Goal: Information Seeking & Learning: Understand process/instructions

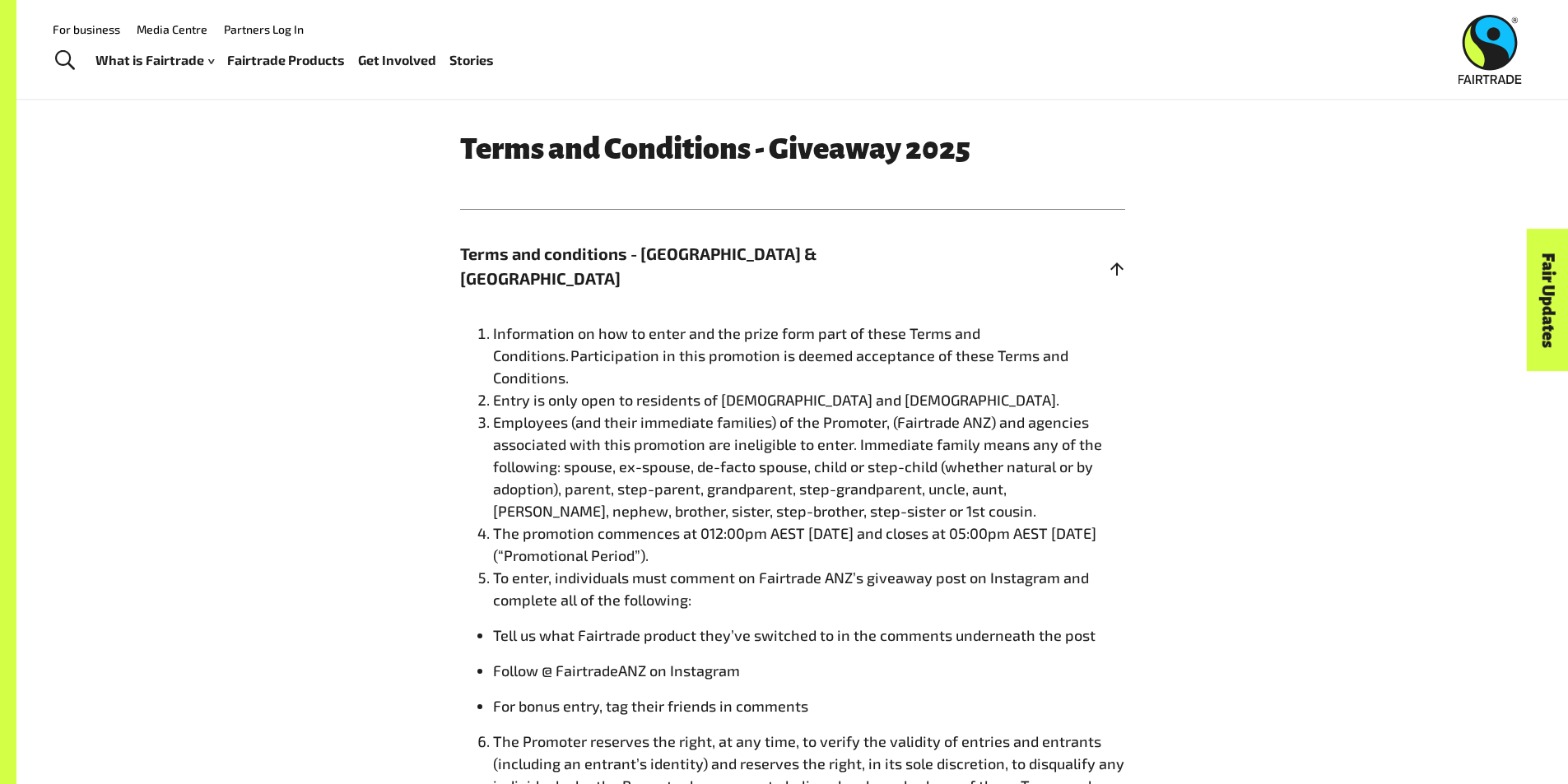
click at [896, 546] on li "The promotion commences at 012:00pm AEST [DATE] and closes at 05:00pm AEST [DAT…" at bounding box center [809, 544] width 632 height 45
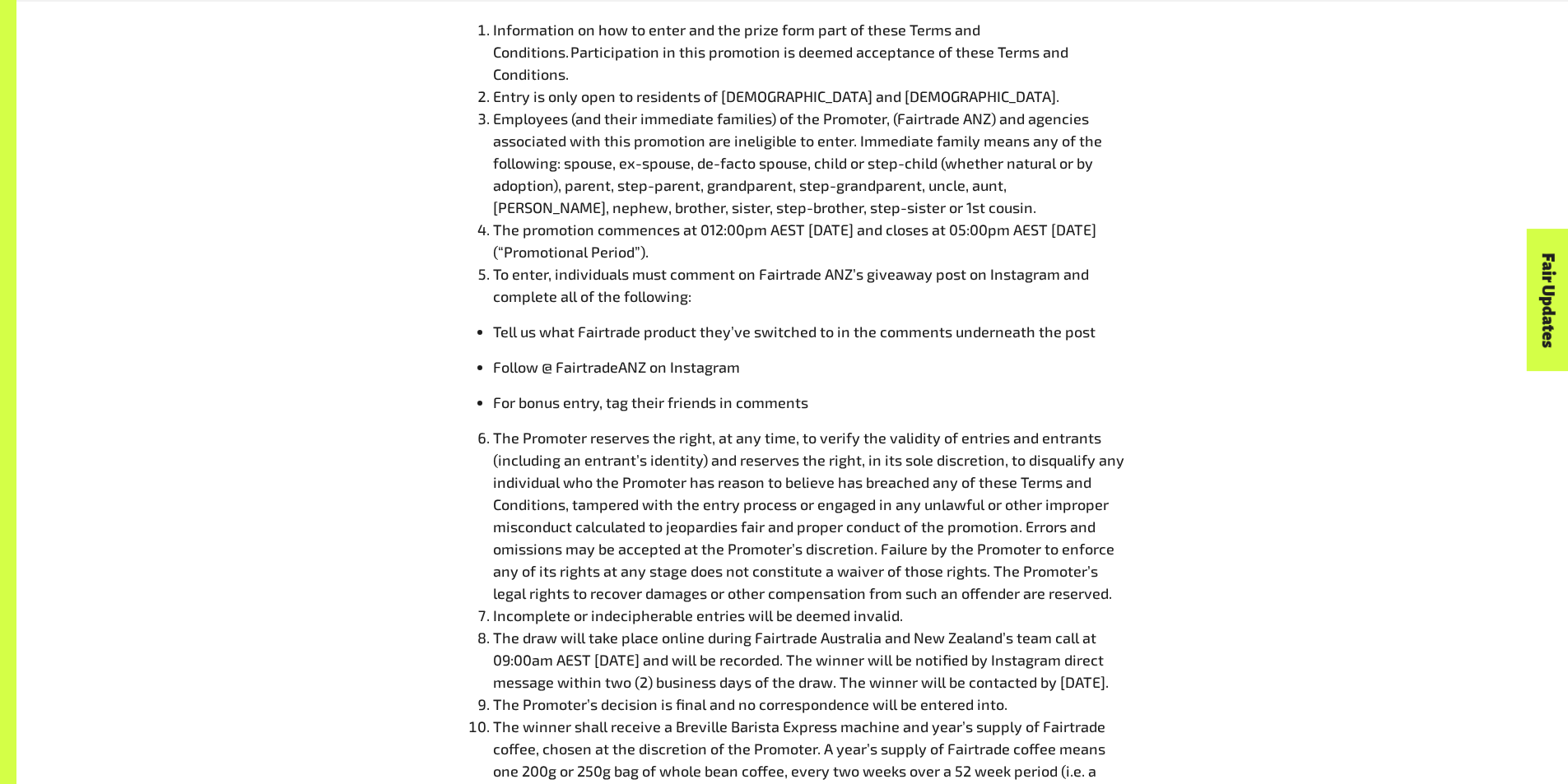
scroll to position [1234, 0]
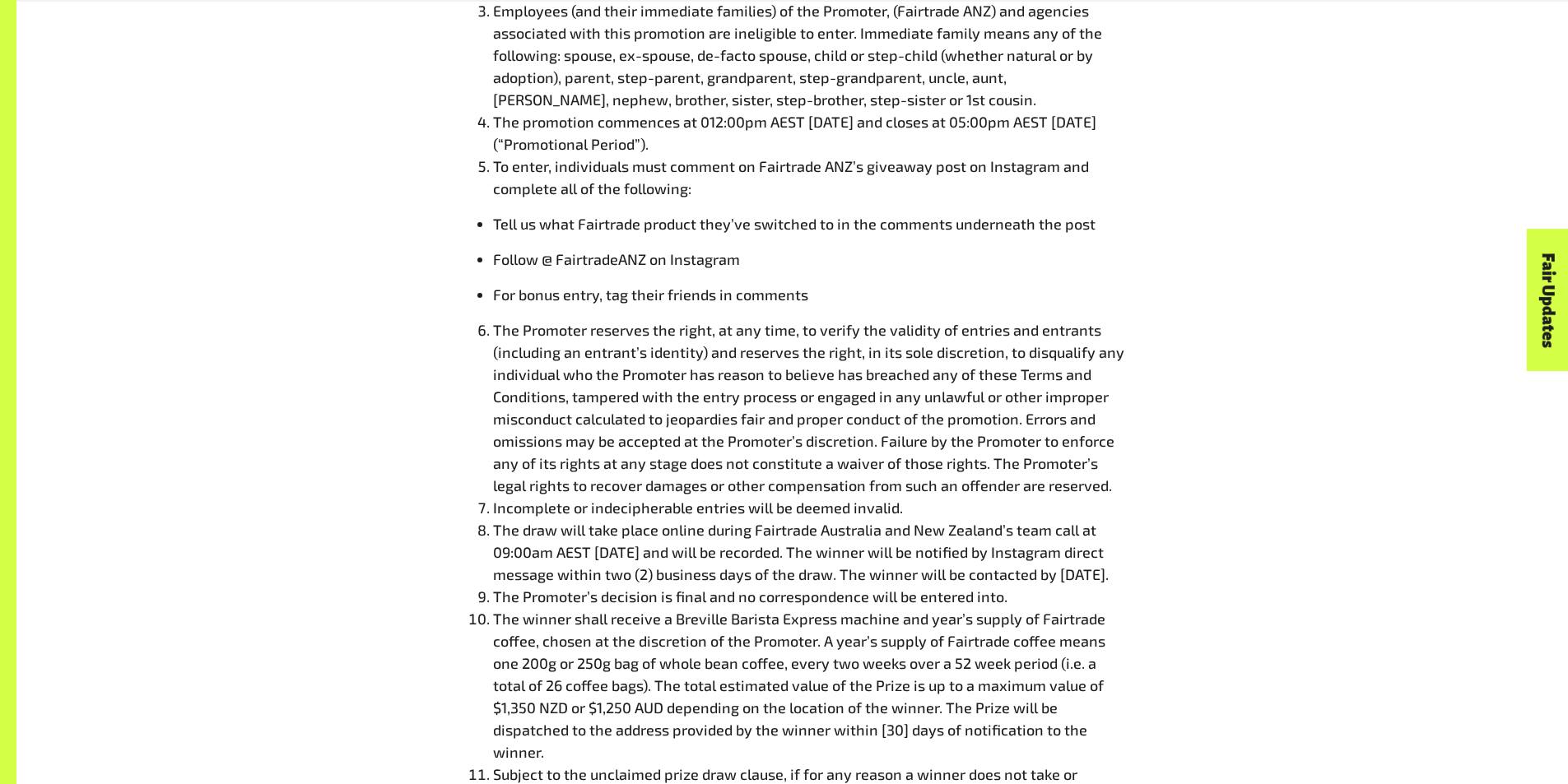
click at [947, 660] on span "The winner shall receive a Breville Barista Express machine and year’s supply o…" at bounding box center [800, 686] width 613 height 151
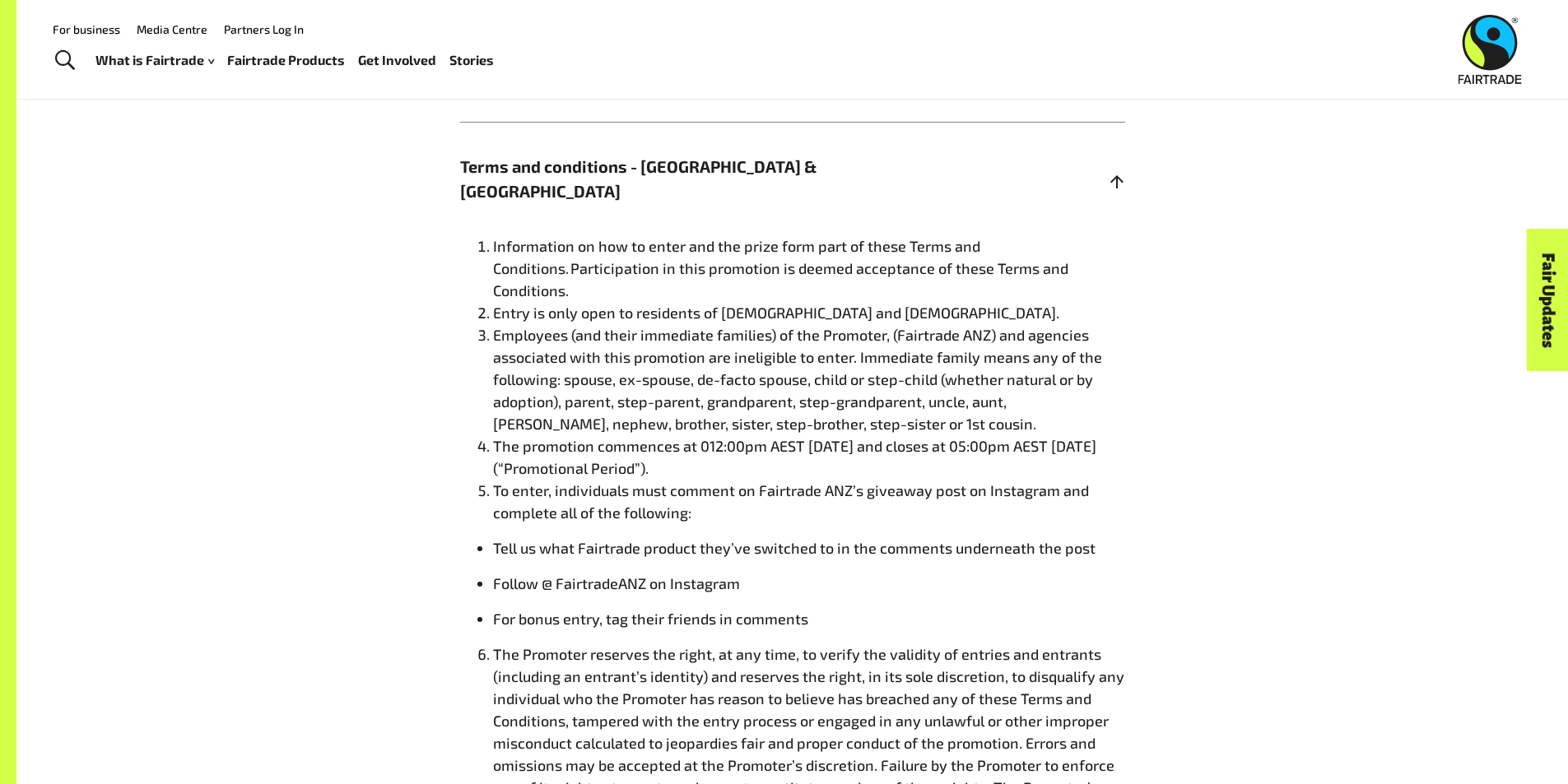
scroll to position [905, 0]
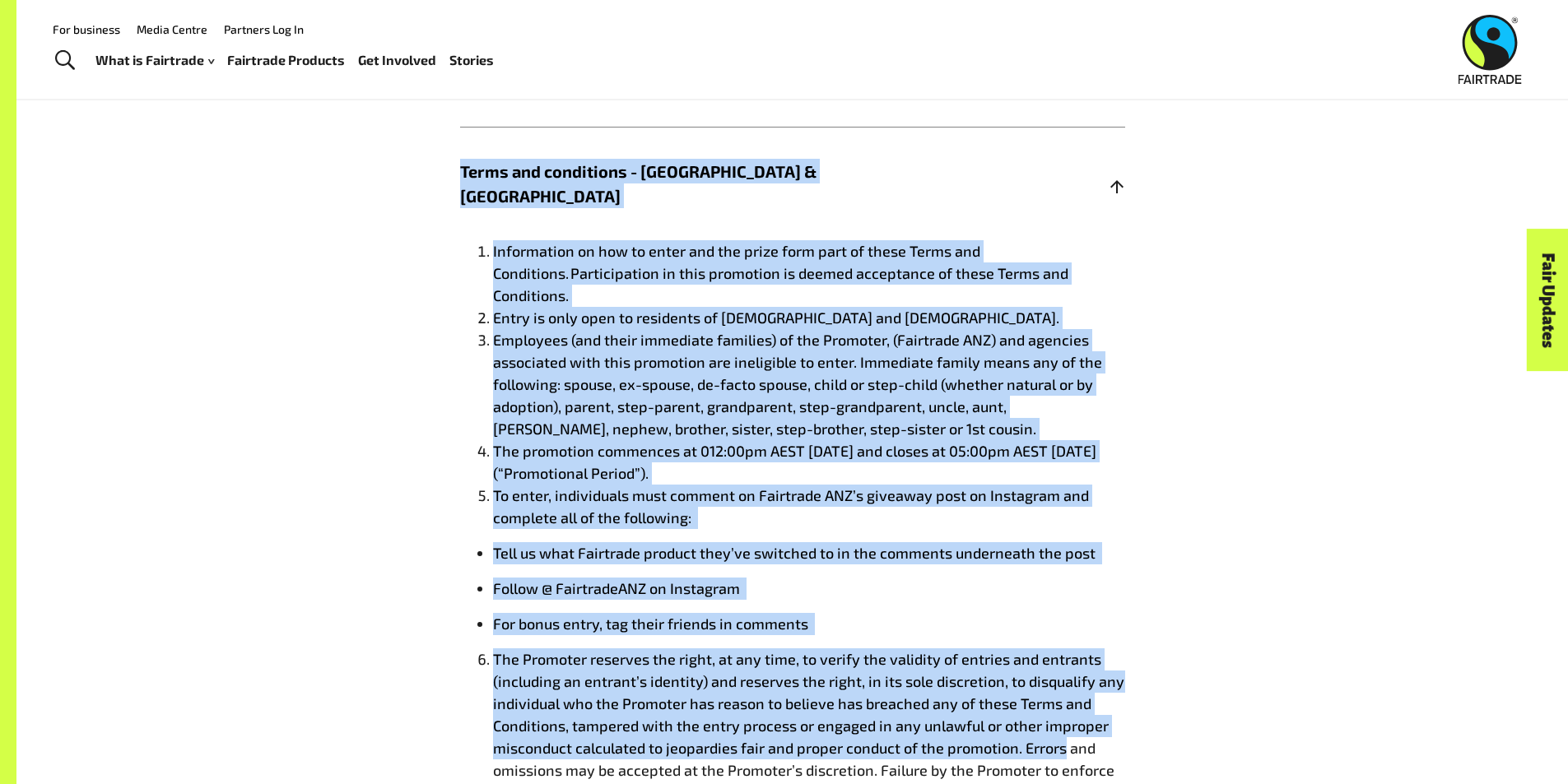
drag, startPoint x: 452, startPoint y: 177, endPoint x: 1059, endPoint y: 718, distance: 813.1
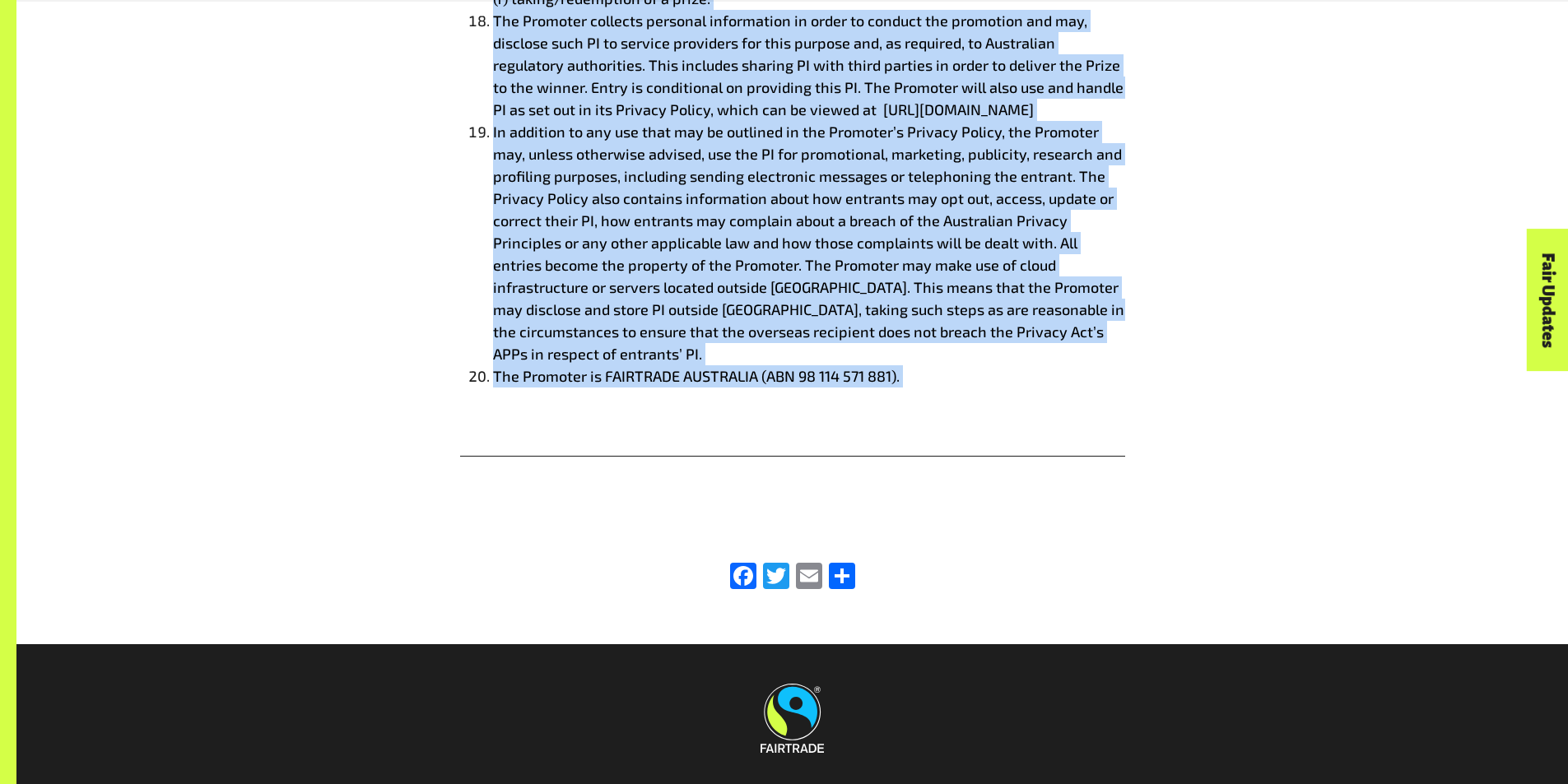
scroll to position [2869, 0]
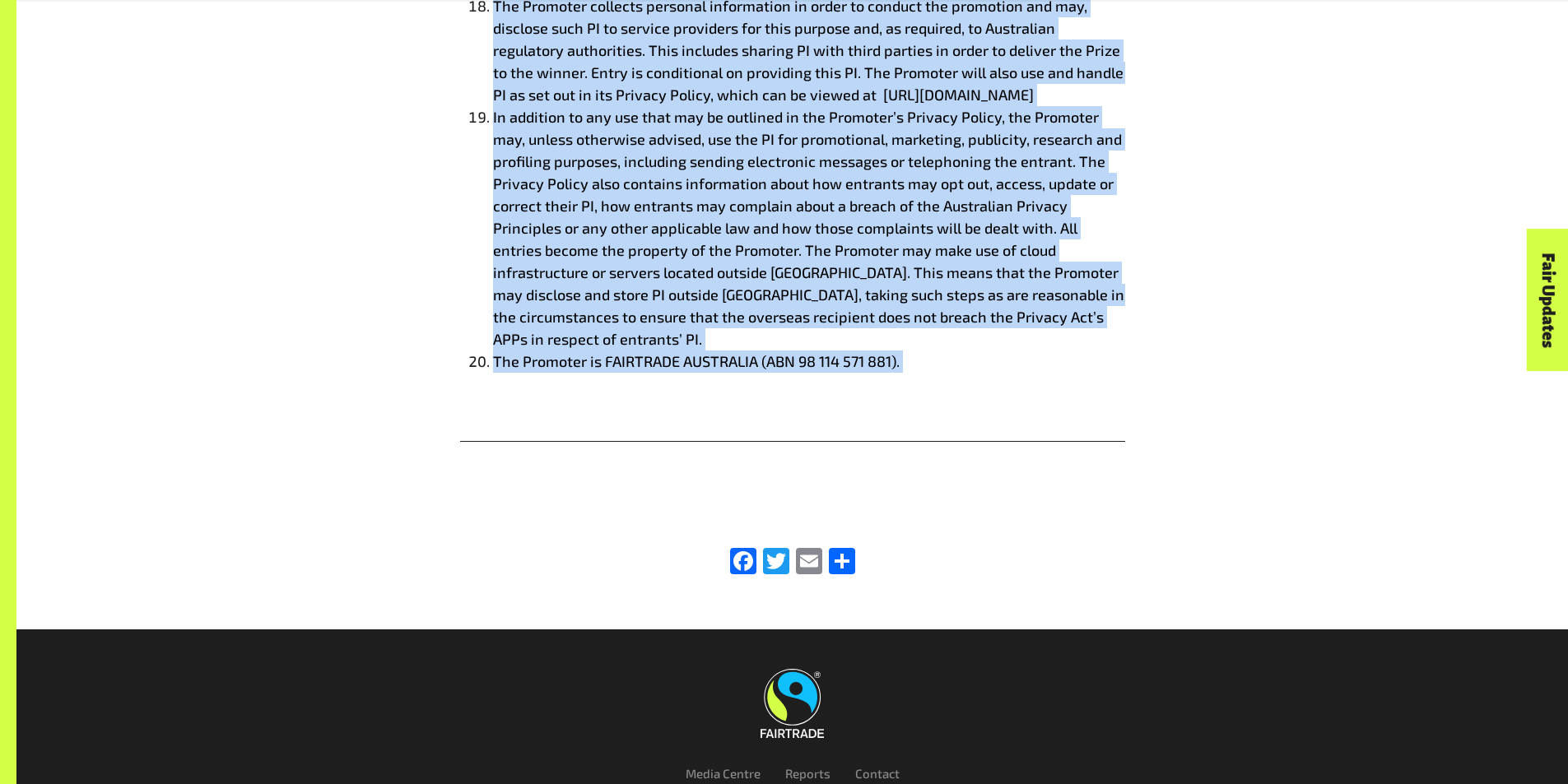
copy div "Lorem ips dolorsitam - Consectet & Adi Elitsed Doeiusmodte in utl et dolor mag …"
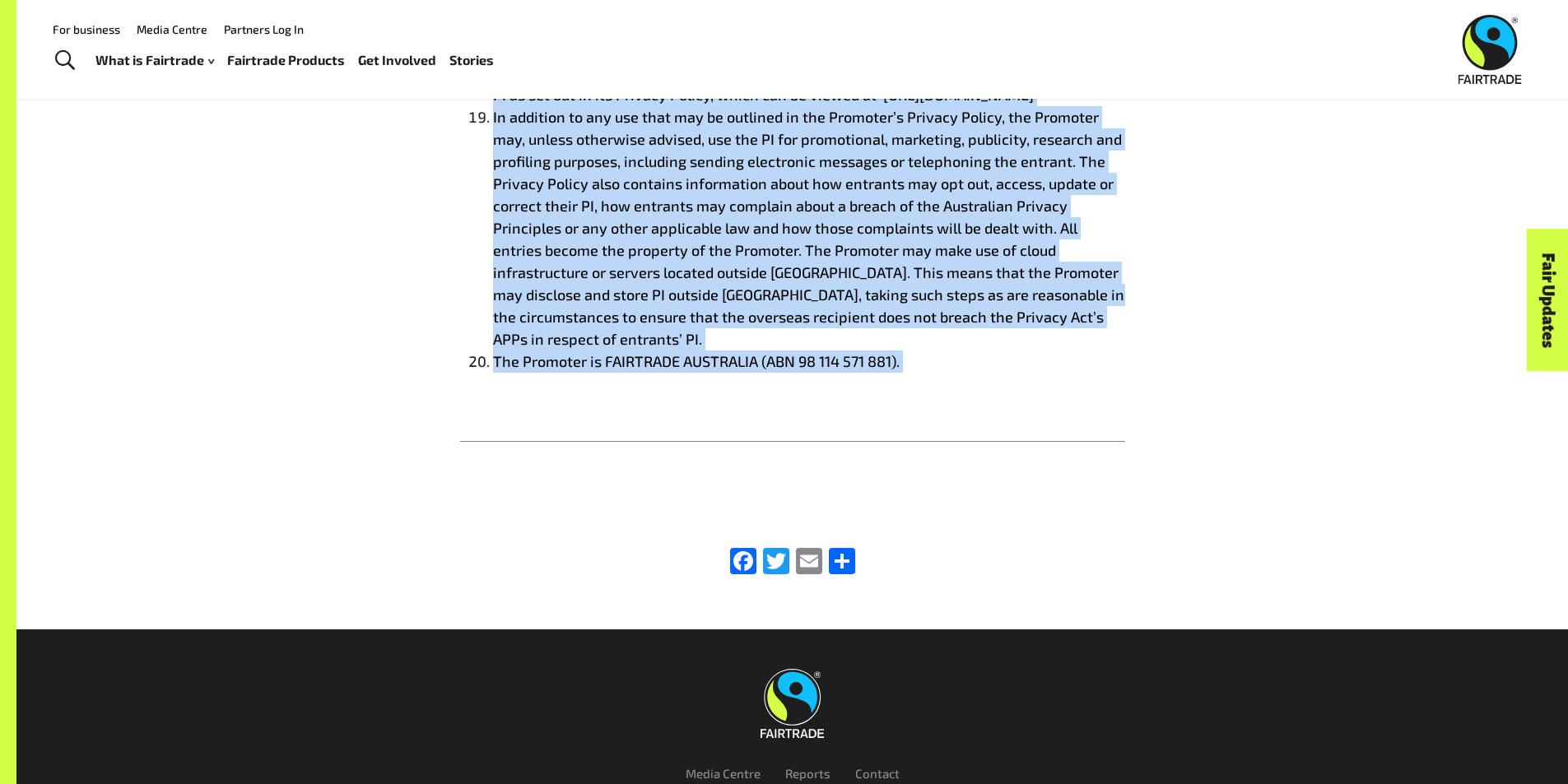
click at [783, 700] on img at bounding box center [792, 703] width 63 height 69
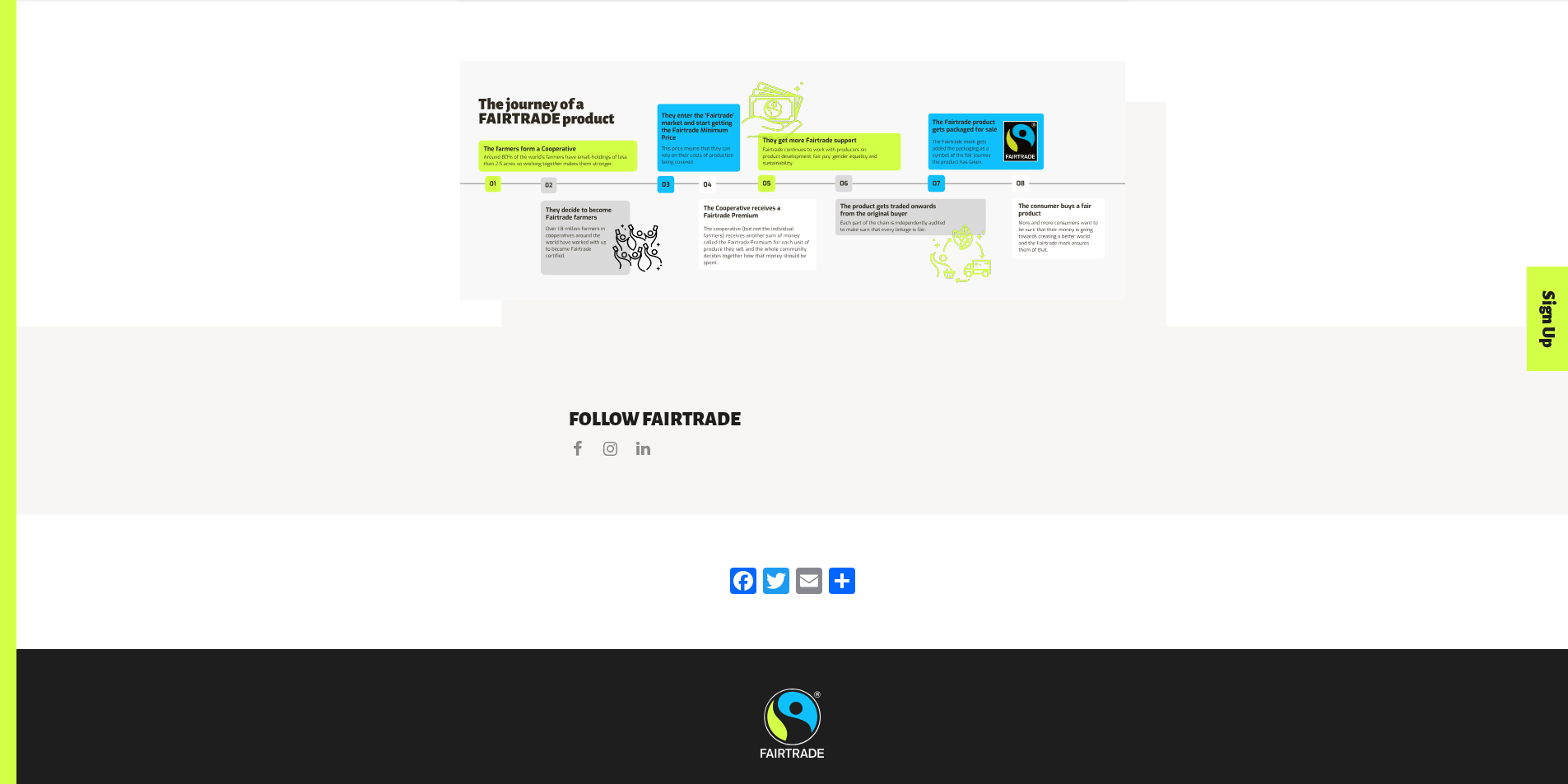
scroll to position [3373, 0]
